Goal: Information Seeking & Learning: Learn about a topic

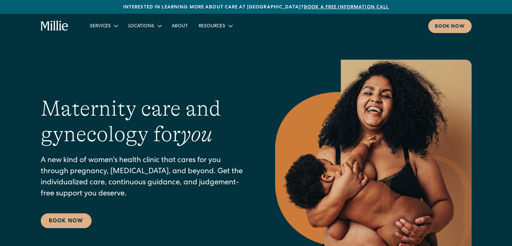
click at [205, 136] on em "you" at bounding box center [197, 134] width 32 height 24
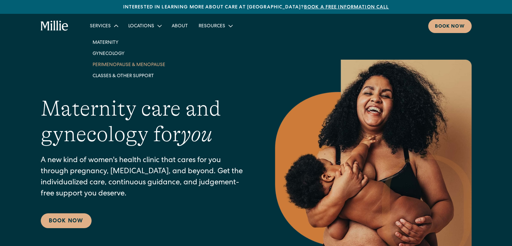
click at [111, 65] on link "Perimenopause & Menopause" at bounding box center [128, 64] width 83 height 11
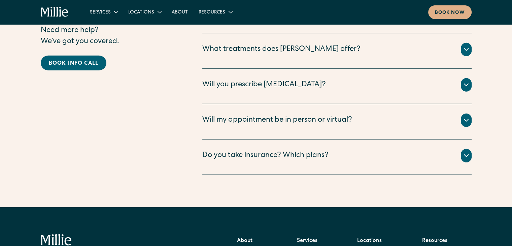
scroll to position [2062, 0]
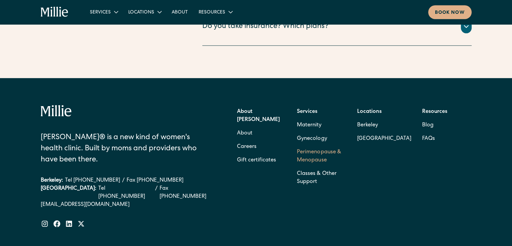
click at [309, 145] on link "Perimenopause & Menopause" at bounding box center [321, 156] width 49 height 22
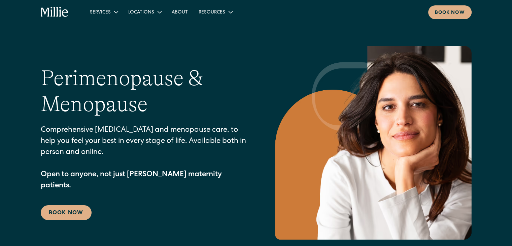
click at [56, 11] on icon "home" at bounding box center [55, 12] width 28 height 11
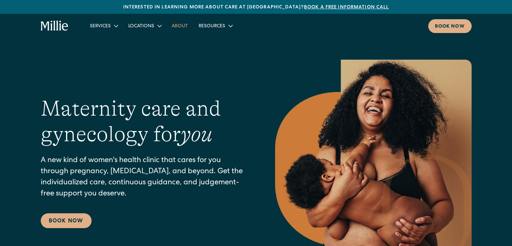
click at [176, 27] on link "About" at bounding box center [179, 25] width 27 height 11
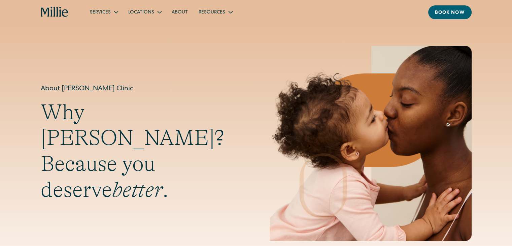
click at [57, 12] on icon "home" at bounding box center [57, 12] width 2 height 10
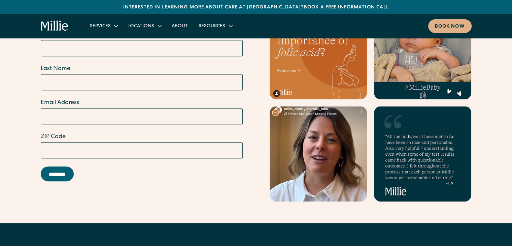
scroll to position [2814, 0]
